Goal: Navigation & Orientation: Go to known website

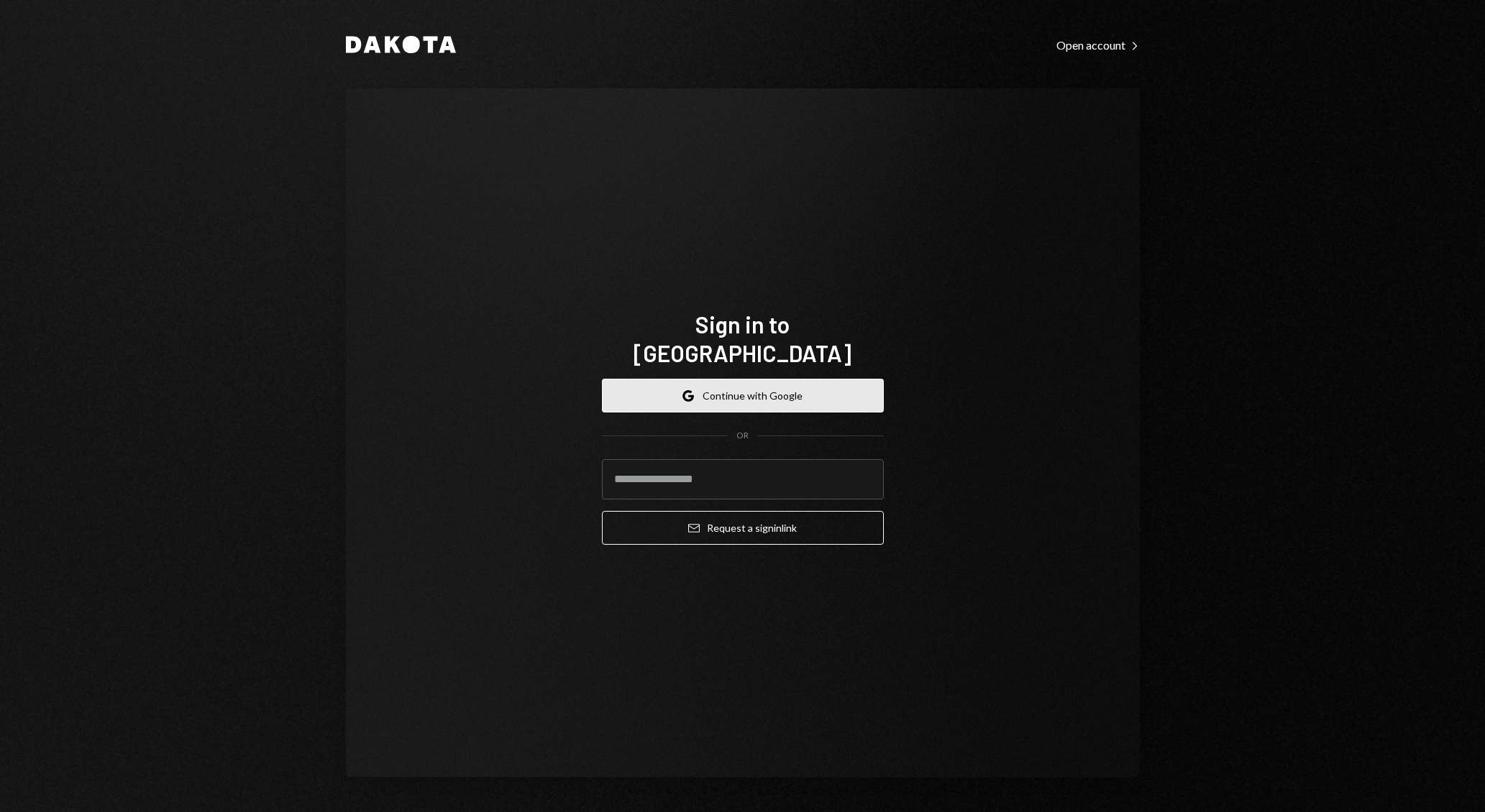
click at [761, 379] on button "Google Continue with Google" at bounding box center [742, 396] width 282 height 34
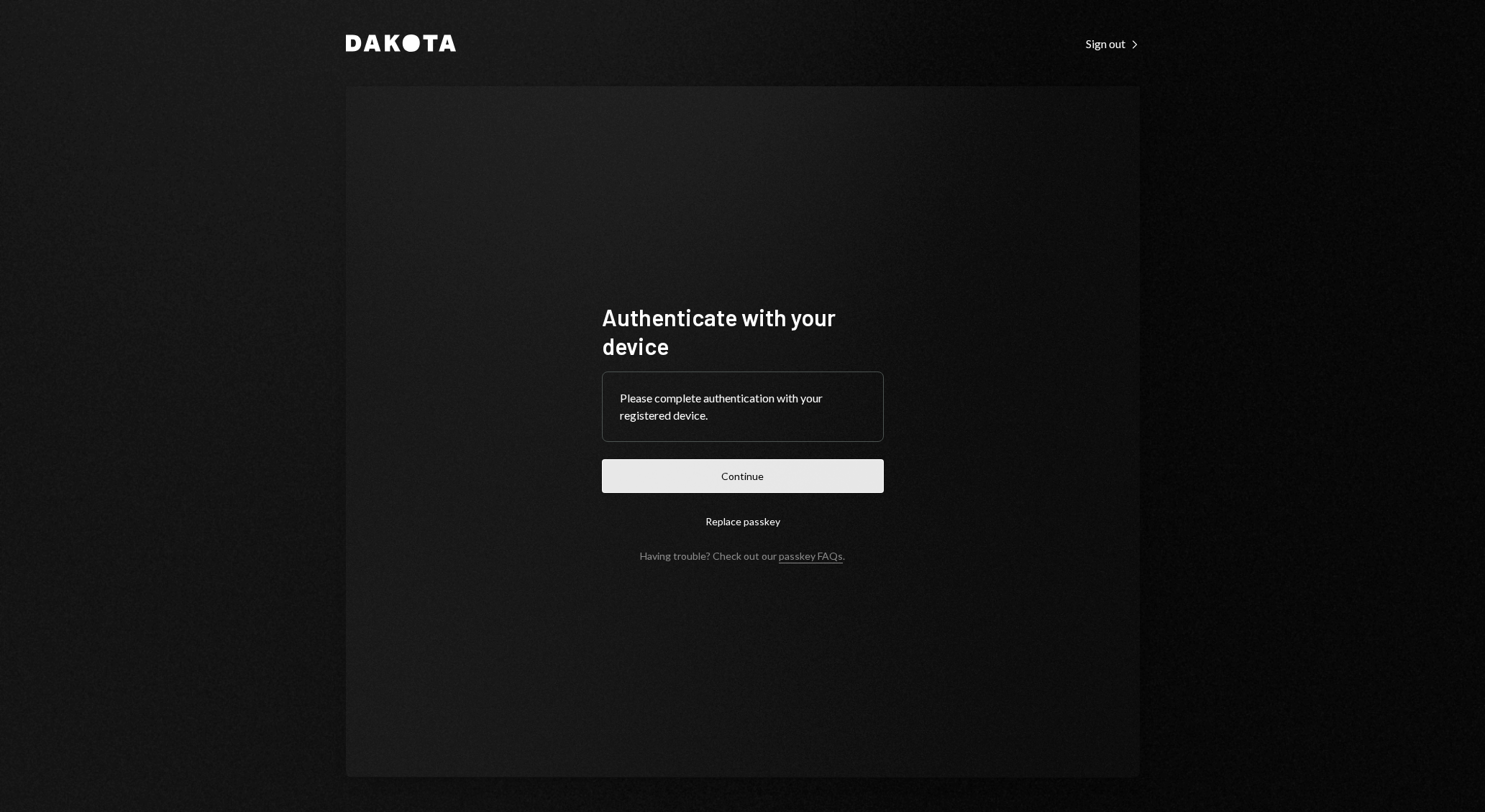
click at [740, 478] on button "Continue" at bounding box center [742, 477] width 282 height 34
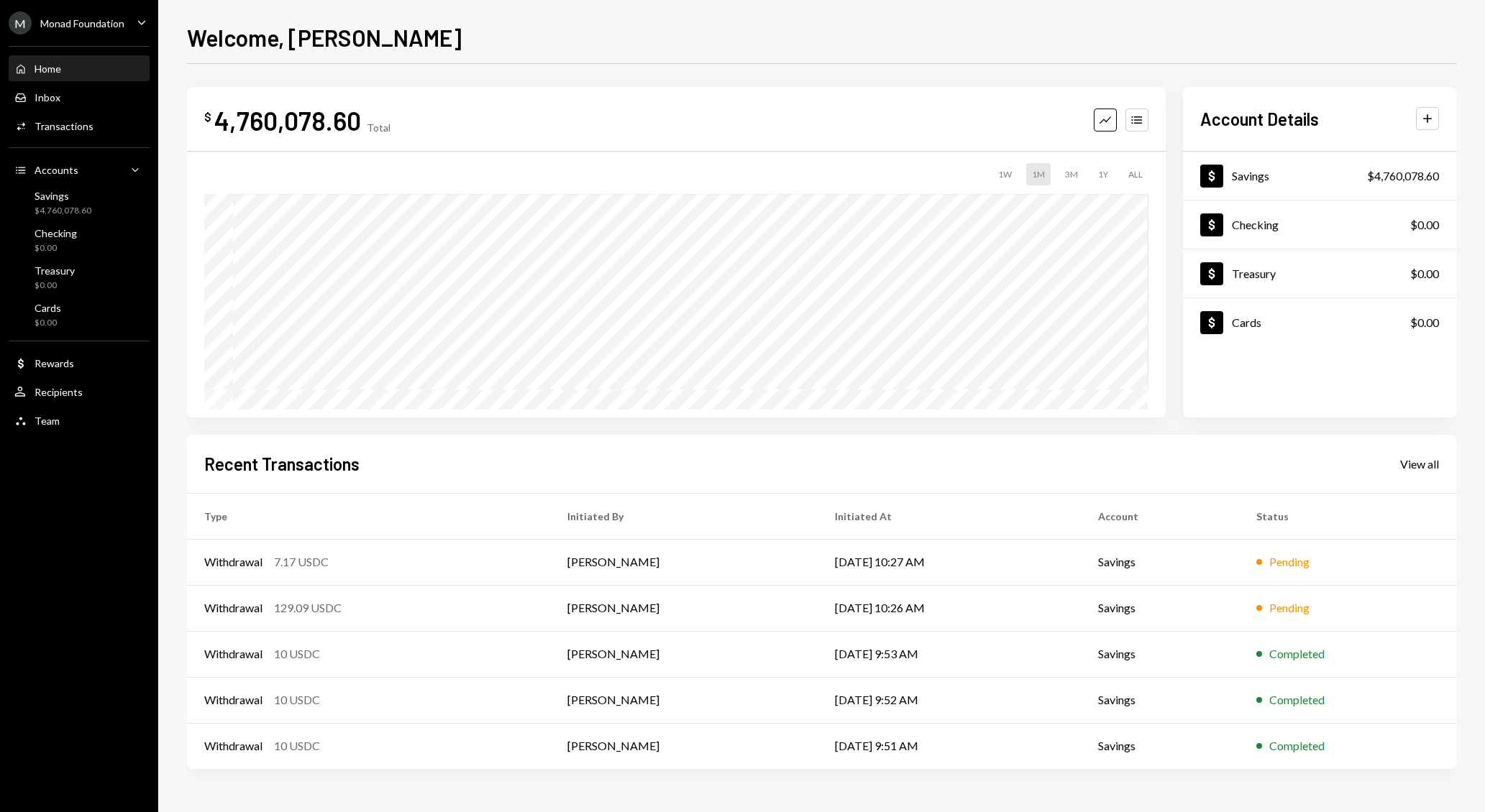
click at [116, 73] on div "Home Home" at bounding box center [79, 69] width 130 height 13
